Goal: Task Accomplishment & Management: Manage account settings

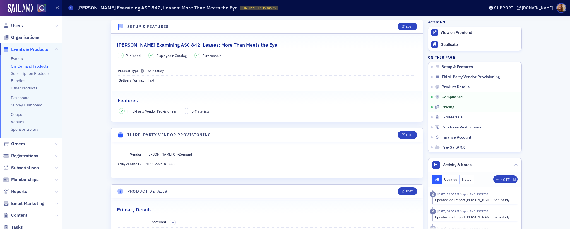
scroll to position [460, 0]
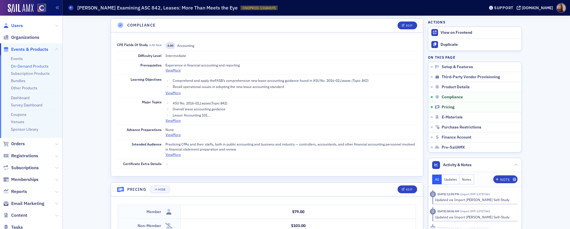
click at [20, 23] on span "Users" at bounding box center [17, 26] width 12 height 6
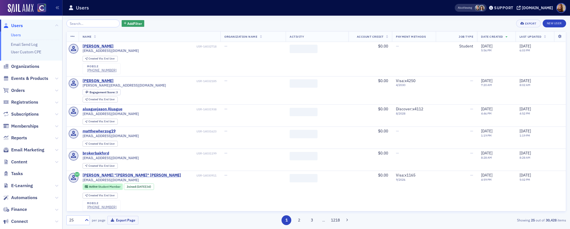
click at [93, 24] on input "search" at bounding box center [92, 24] width 53 height 8
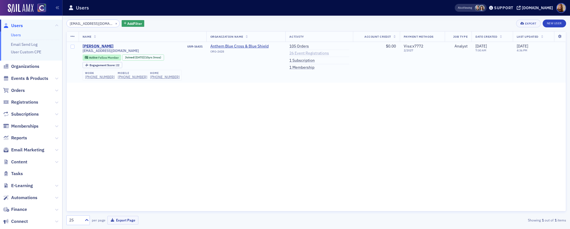
type input "[EMAIL_ADDRESS][DOMAIN_NAME]"
click at [295, 53] on link "26 Event Registrations" at bounding box center [309, 53] width 40 height 5
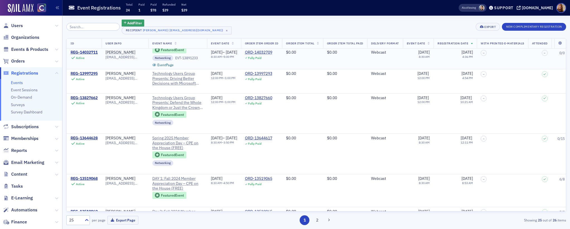
scroll to position [33, 0]
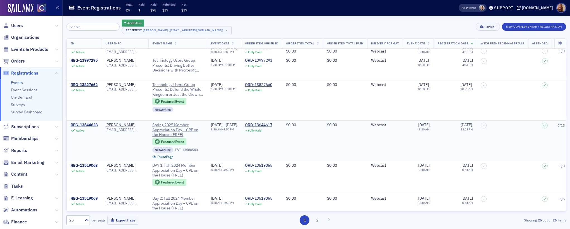
click at [90, 124] on div "REG-13644628" at bounding box center [84, 124] width 27 height 5
click at [92, 125] on div "REG-13644628" at bounding box center [84, 124] width 27 height 5
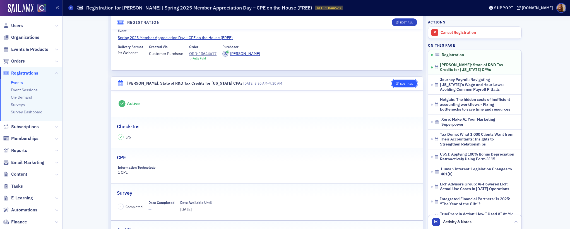
click at [406, 86] on button "Edit All" at bounding box center [404, 83] width 25 height 8
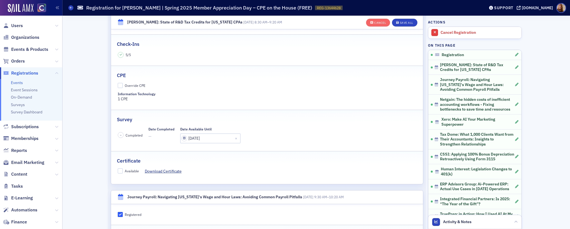
scroll to position [152, 0]
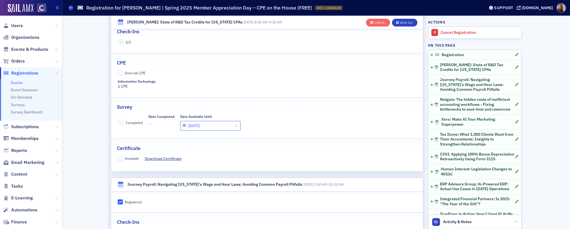
click at [198, 124] on input "[DATE]" at bounding box center [210, 126] width 60 height 10
select select "7"
select select "2025"
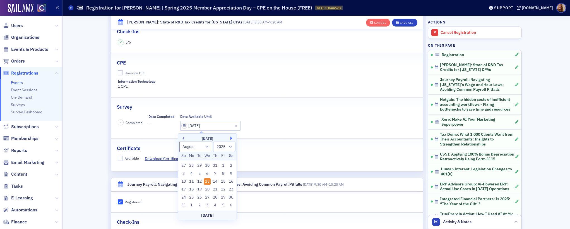
click at [232, 137] on button "Next Month" at bounding box center [231, 137] width 3 height 3
select select "8"
click at [224, 187] on div "26" at bounding box center [223, 189] width 7 height 7
type input "[DATE]"
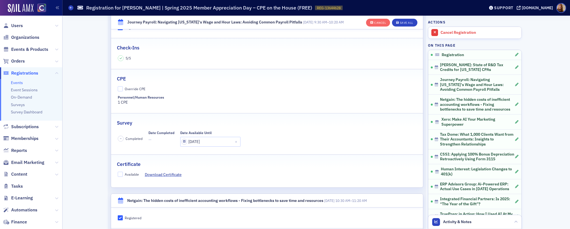
scroll to position [330, 0]
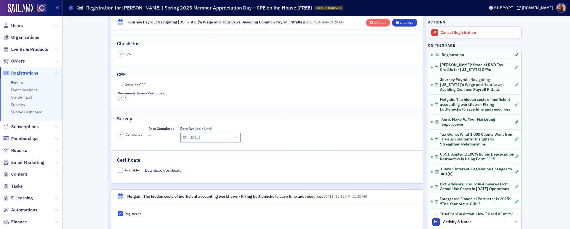
click at [204, 140] on input "[DATE]" at bounding box center [210, 137] width 60 height 10
select select "7"
select select "2025"
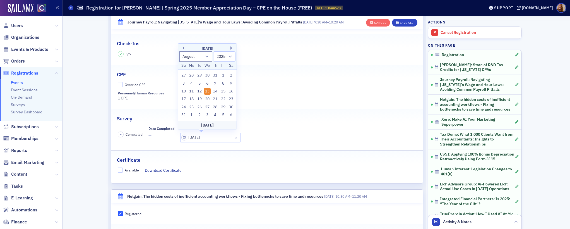
drag, startPoint x: 231, startPoint y: 48, endPoint x: 230, endPoint y: 52, distance: 4.4
click at [231, 48] on button "Next Month" at bounding box center [231, 47] width 3 height 3
select select "8"
click at [223, 106] on div "26" at bounding box center [223, 107] width 7 height 7
type input "[DATE]"
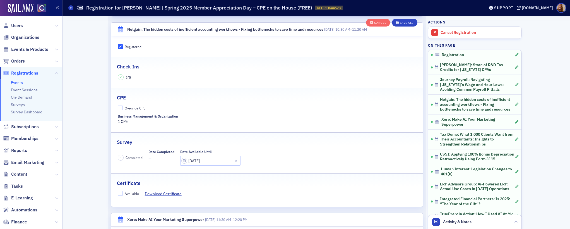
scroll to position [511, 0]
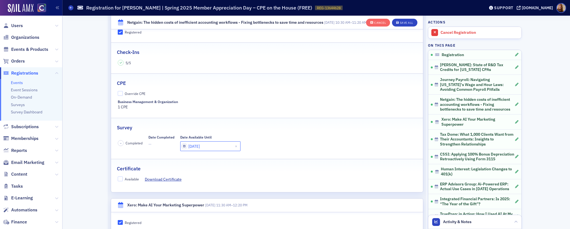
select select "7"
select select "2025"
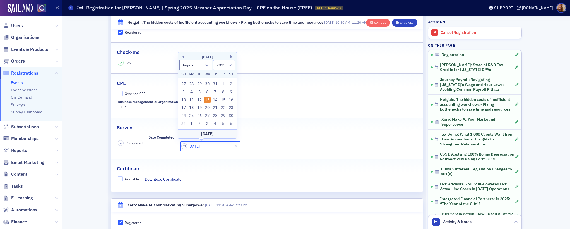
click at [201, 145] on input "[DATE]" at bounding box center [210, 146] width 60 height 10
click at [230, 55] on button "Next Month" at bounding box center [231, 56] width 3 height 3
select select "8"
click at [225, 117] on div "26" at bounding box center [223, 115] width 7 height 7
type input "[DATE]"
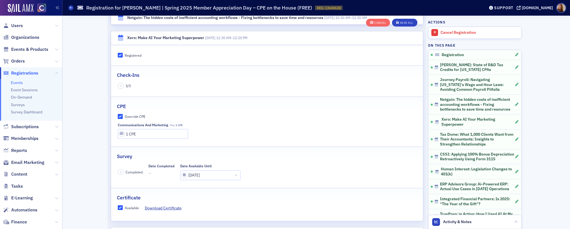
scroll to position [683, 0]
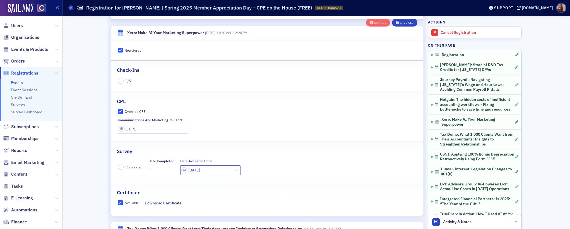
click at [194, 166] on input "[DATE]" at bounding box center [210, 170] width 60 height 10
select select "7"
select select "2025"
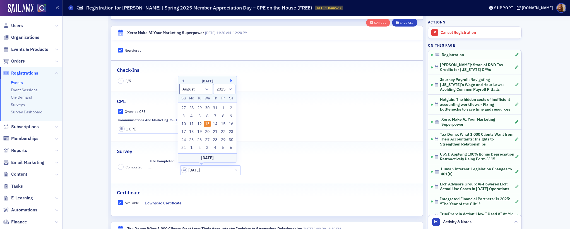
click at [232, 81] on button "Next Month" at bounding box center [231, 80] width 3 height 3
select select "8"
click at [224, 140] on div "26" at bounding box center [223, 139] width 7 height 7
type input "[DATE]"
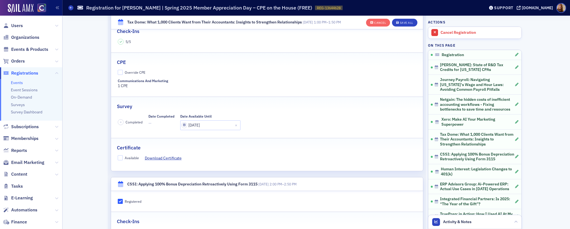
scroll to position [907, 0]
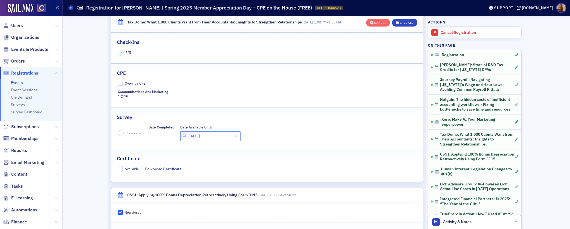
click at [209, 134] on input "[DATE]" at bounding box center [210, 136] width 60 height 10
select select "7"
select select "2025"
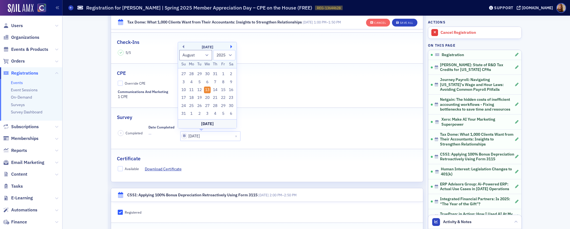
click at [232, 47] on button "Next Month" at bounding box center [231, 46] width 3 height 3
select select "8"
click at [223, 105] on div "26" at bounding box center [223, 105] width 7 height 7
type input "[DATE]"
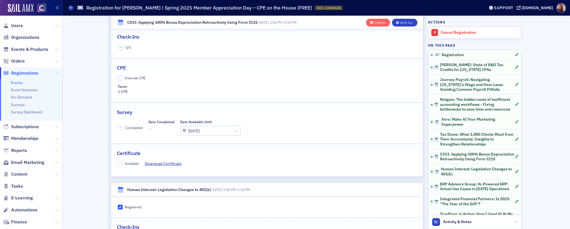
scroll to position [1109, 0]
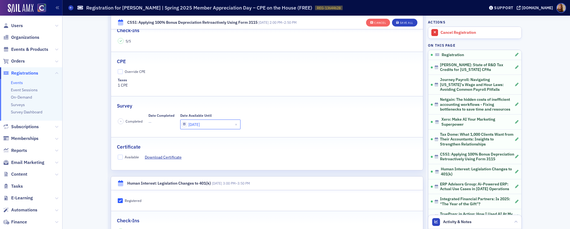
click at [204, 124] on input "[DATE]" at bounding box center [210, 124] width 60 height 10
select select "7"
select select "2025"
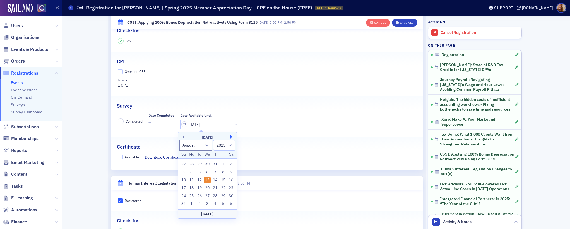
click at [231, 136] on button "Next Month" at bounding box center [231, 136] width 3 height 3
select select "8"
click at [221, 187] on div "26" at bounding box center [223, 187] width 7 height 7
type input "[DATE]"
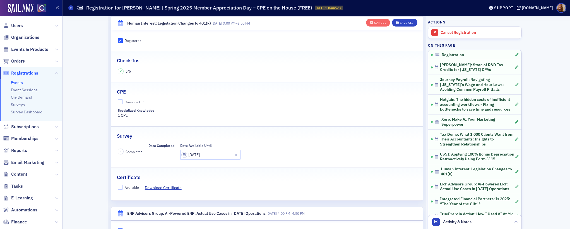
scroll to position [1289, 0]
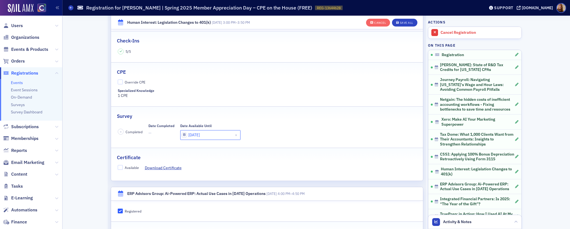
click at [209, 138] on input "[DATE]" at bounding box center [210, 135] width 60 height 10
select select "7"
select select "2025"
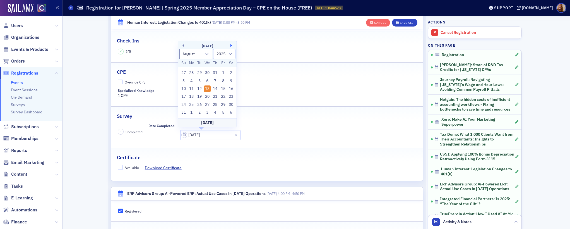
click at [233, 45] on button "Next Month" at bounding box center [231, 45] width 3 height 3
select select "8"
click at [225, 102] on div "26" at bounding box center [223, 104] width 7 height 7
type input "[DATE]"
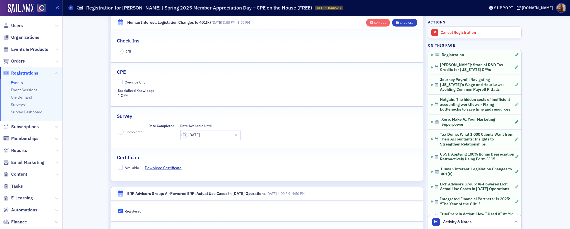
scroll to position [1444, 0]
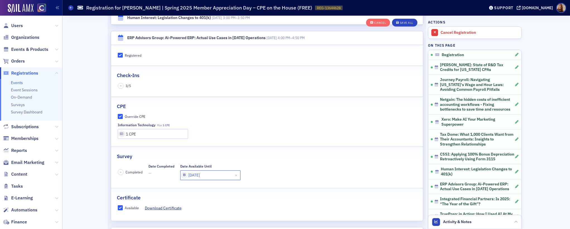
click at [202, 175] on input "[DATE]" at bounding box center [210, 175] width 60 height 10
select select "7"
select select "2025"
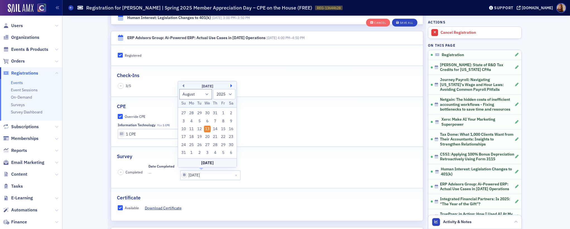
click at [232, 84] on button "Next Month" at bounding box center [231, 85] width 3 height 3
select select "8"
click at [222, 144] on div "26" at bounding box center [223, 144] width 7 height 7
type input "[DATE]"
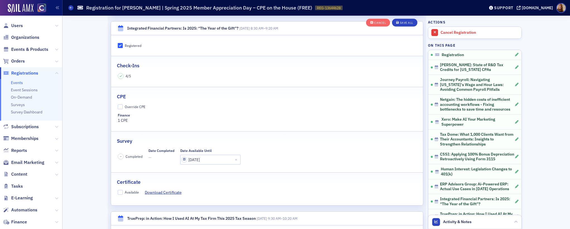
scroll to position [1651, 0]
click at [206, 157] on input "[DATE]" at bounding box center [210, 158] width 60 height 10
select select "7"
select select "2025"
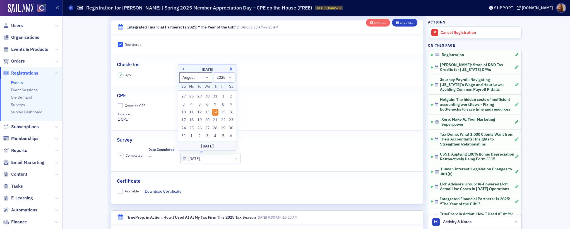
click at [233, 69] on button "Next Month" at bounding box center [231, 68] width 3 height 3
select select "8"
click at [222, 127] on div "26" at bounding box center [223, 128] width 7 height 7
type input "[DATE]"
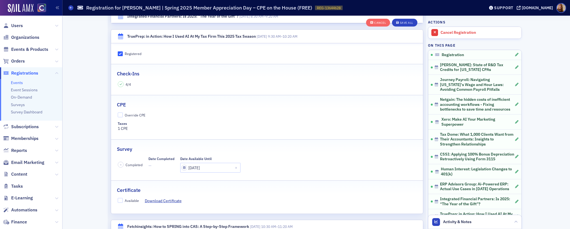
scroll to position [1835, 0]
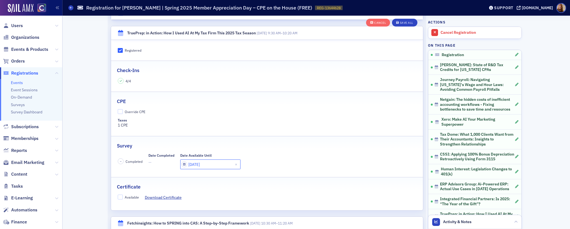
click at [206, 165] on input "[DATE]" at bounding box center [210, 164] width 60 height 10
select select "7"
select select "2025"
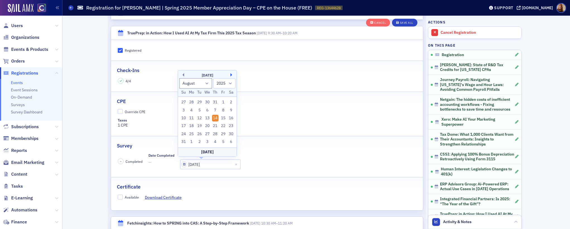
click at [231, 76] on button "Next Month" at bounding box center [231, 74] width 3 height 3
select select "8"
click at [223, 132] on div "26" at bounding box center [223, 134] width 7 height 7
type input "[DATE]"
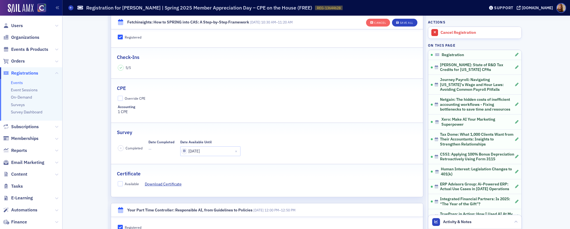
scroll to position [2050, 0]
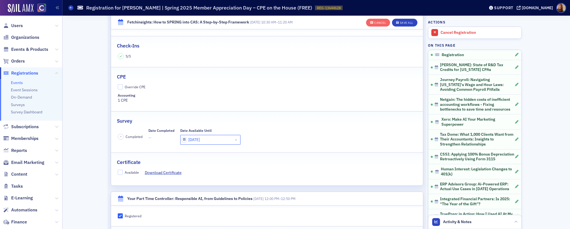
click at [202, 142] on input "[DATE]" at bounding box center [210, 140] width 60 height 10
select select "7"
select select "2025"
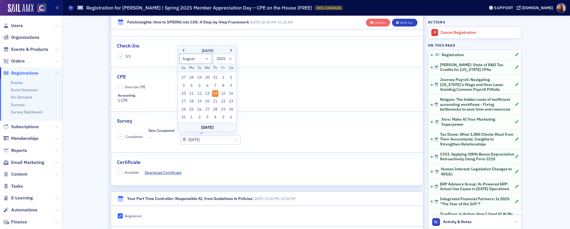
click at [230, 49] on div "[DATE]" at bounding box center [207, 51] width 59 height 6
click at [232, 50] on button "Next Month" at bounding box center [231, 50] width 3 height 3
select select "8"
click at [223, 108] on div "26" at bounding box center [223, 109] width 7 height 7
type input "[DATE]"
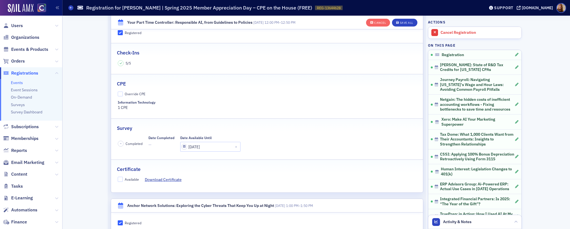
scroll to position [2233, 0]
select select "7"
select select "2025"
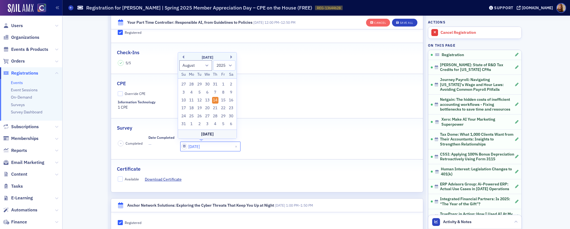
click at [206, 143] on input "[DATE]" at bounding box center [210, 146] width 60 height 10
click at [231, 56] on button "Next Month" at bounding box center [231, 56] width 3 height 3
select select "8"
click at [223, 115] on div "26" at bounding box center [223, 116] width 7 height 7
type input "[DATE]"
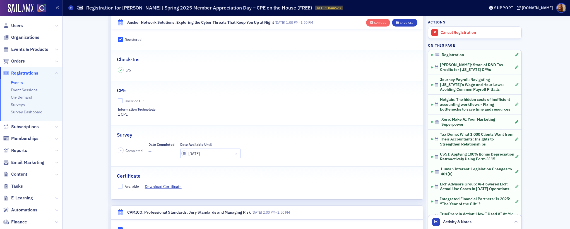
scroll to position [2433, 0]
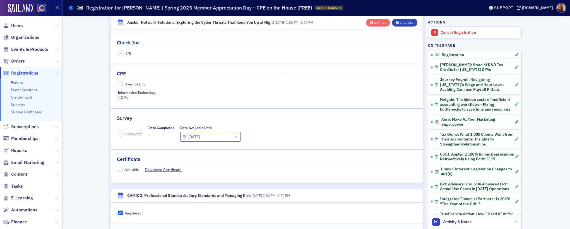
click at [198, 137] on input "[DATE]" at bounding box center [210, 137] width 60 height 10
select select "7"
select select "2025"
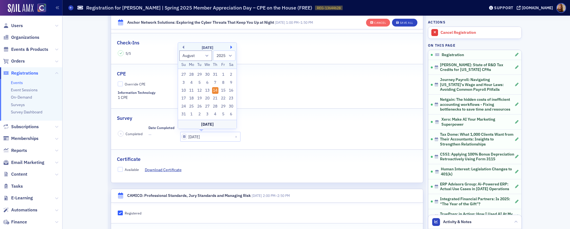
click at [230, 47] on button "Next Month" at bounding box center [231, 46] width 3 height 3
select select "8"
click at [223, 105] on div "26" at bounding box center [223, 106] width 7 height 7
type input "[DATE]"
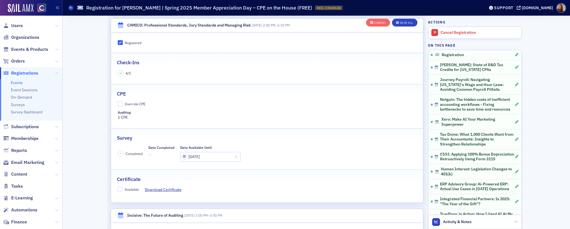
scroll to position [2609, 0]
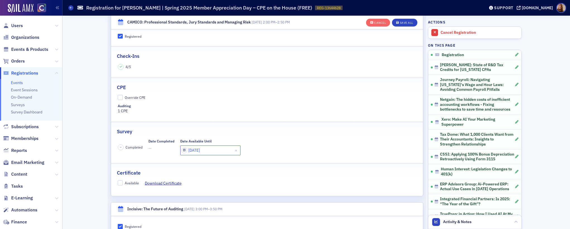
click at [202, 152] on input "[DATE]" at bounding box center [210, 150] width 60 height 10
select select "7"
select select "2025"
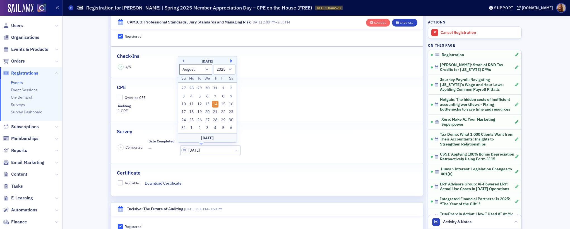
click at [230, 61] on button "Next Month" at bounding box center [231, 60] width 3 height 3
select select "8"
click at [222, 118] on div "26" at bounding box center [223, 120] width 7 height 7
type input "[DATE]"
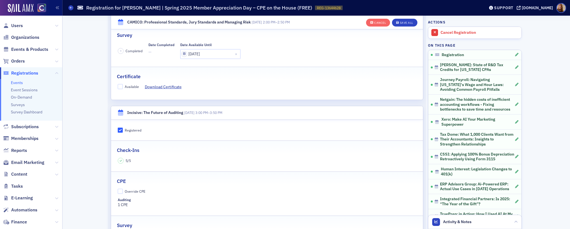
scroll to position [2785, 0]
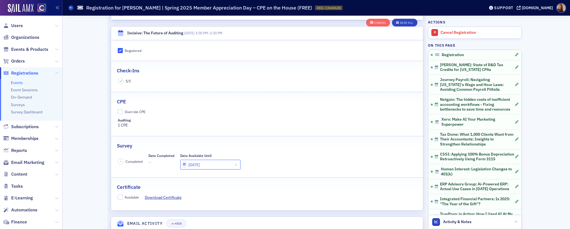
click at [208, 166] on input "[DATE]" at bounding box center [210, 165] width 60 height 10
select select "7"
select select "2025"
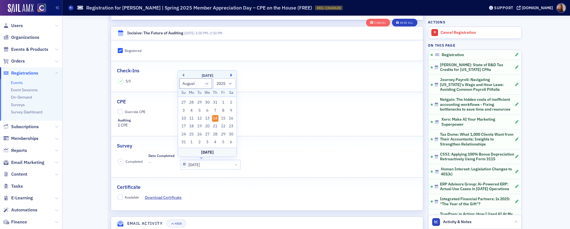
click at [231, 74] on button "Next Month" at bounding box center [231, 74] width 3 height 3
select select "8"
click at [223, 133] on div "26" at bounding box center [223, 134] width 7 height 7
type input "[DATE]"
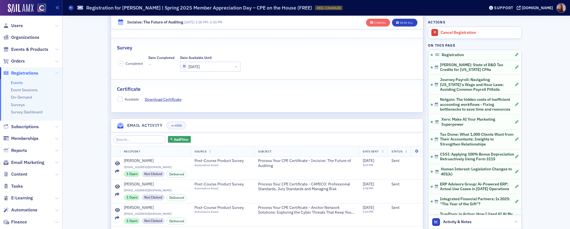
scroll to position [2883, 0]
click at [483, 224] on header "Activity & Notes" at bounding box center [474, 222] width 93 height 14
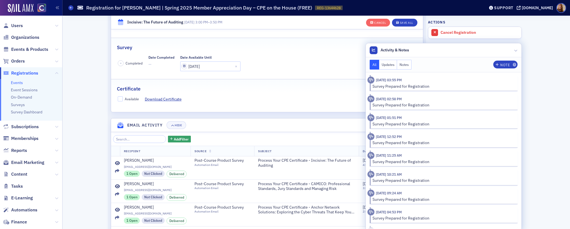
scroll to position [185, 0]
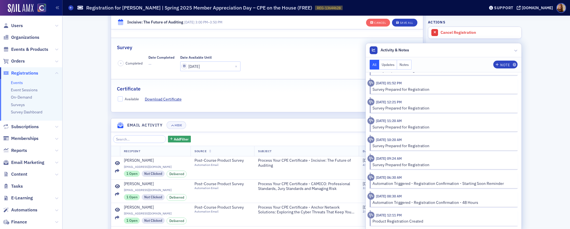
click at [300, 95] on fieldset "Certificate Available Download Certificate" at bounding box center [267, 91] width 312 height 25
click at [461, 53] on header "Activity & Notes" at bounding box center [444, 50] width 156 height 14
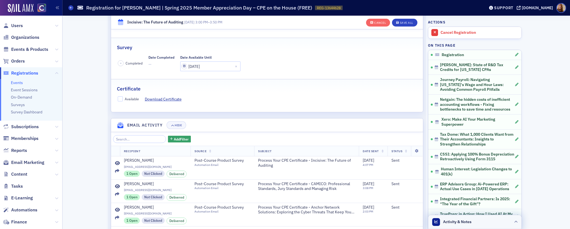
click at [490, 218] on header "Activity & Notes" at bounding box center [474, 222] width 93 height 14
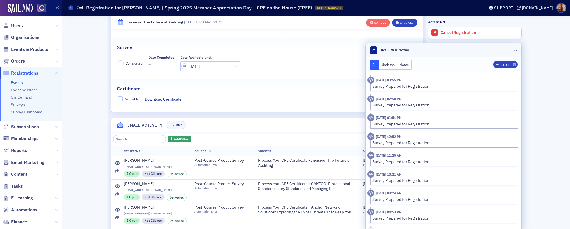
click at [442, 48] on header "Activity & Notes" at bounding box center [444, 50] width 156 height 14
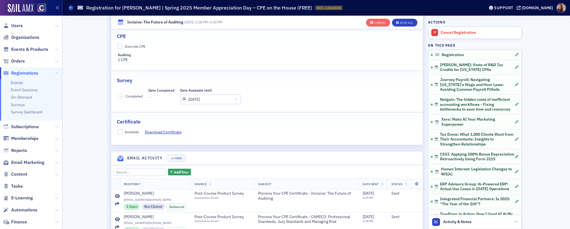
scroll to position [2842, 0]
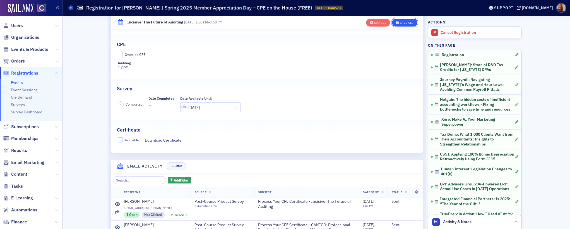
click at [399, 25] on button "Save All" at bounding box center [404, 23] width 25 height 8
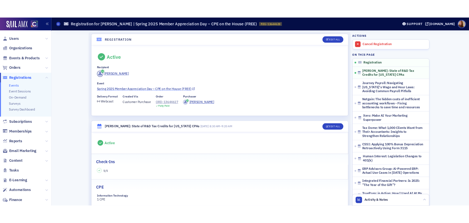
scroll to position [0, 0]
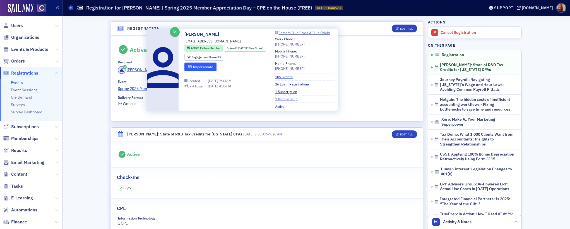
click at [199, 66] on button "Impersonate" at bounding box center [200, 66] width 32 height 9
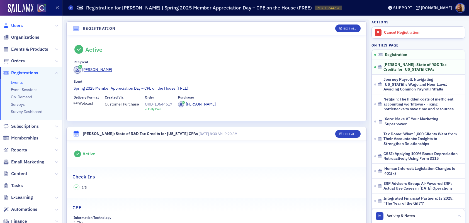
click at [18, 25] on span "Users" at bounding box center [17, 26] width 12 height 6
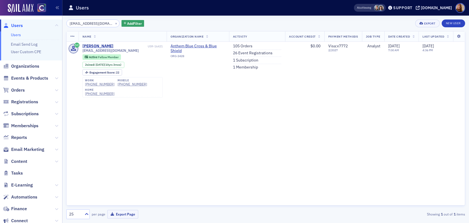
click at [82, 23] on input "[EMAIL_ADDRESS][DOMAIN_NAME]" at bounding box center [92, 24] width 53 height 8
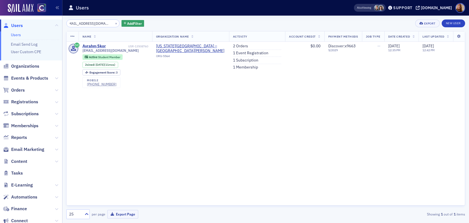
type input "[EMAIL_ADDRESS][DOMAIN_NAME]"
click at [242, 61] on link "1 Subscription" at bounding box center [245, 60] width 25 height 5
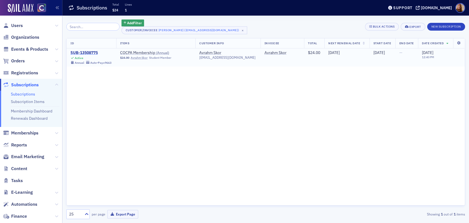
click at [90, 54] on div "SUB-13508775" at bounding box center [91, 52] width 41 height 5
